Goal: Task Accomplishment & Management: Use online tool/utility

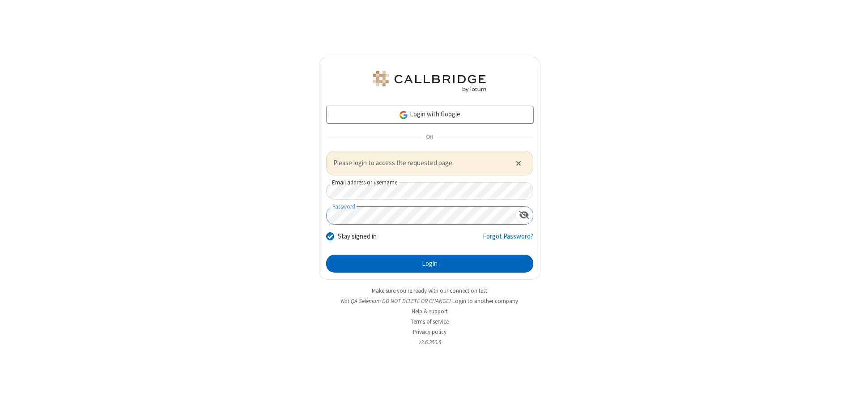
click at [430, 263] on button "Login" at bounding box center [429, 264] width 207 height 18
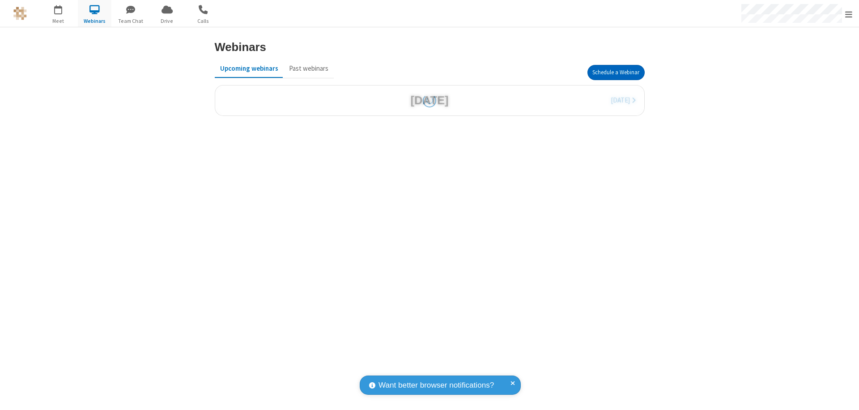
click at [616, 72] on button "Schedule a Webinar" at bounding box center [616, 72] width 57 height 15
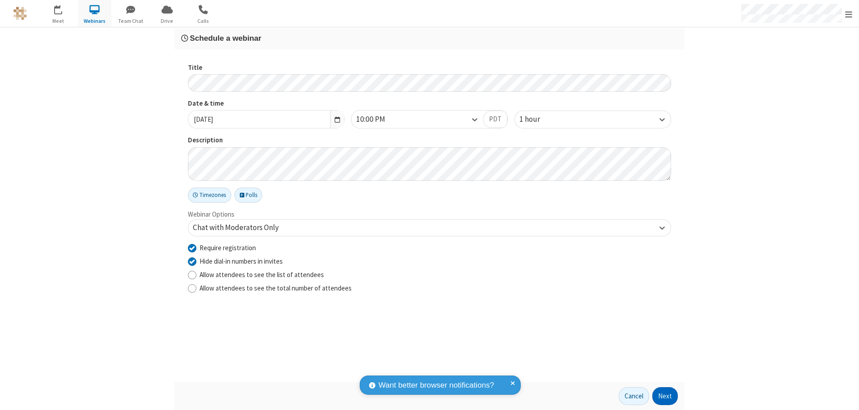
click at [665, 396] on button "Next" at bounding box center [665, 396] width 26 height 18
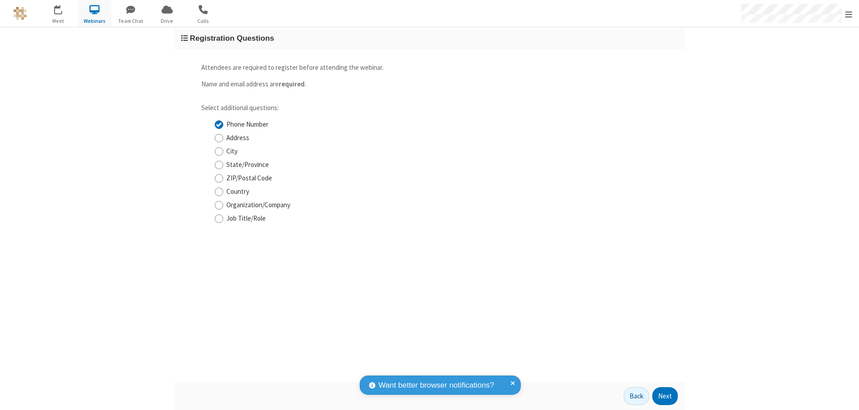
click at [665, 396] on button "Next" at bounding box center [665, 396] width 26 height 18
